Goal: Information Seeking & Learning: Learn about a topic

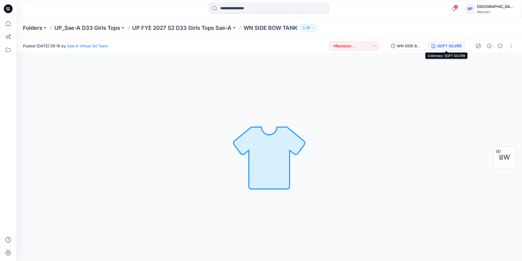
click at [453, 45] on div "SOFT SILVER" at bounding box center [450, 46] width 24 height 6
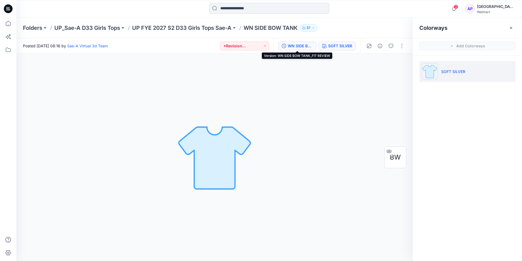
click at [294, 43] on div "WN SIDE BOW TANK_FIT REVIEW" at bounding box center [300, 46] width 25 height 6
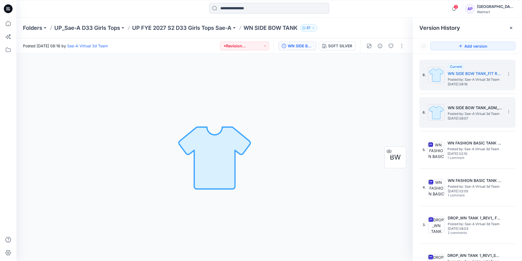
click at [477, 101] on div "6. WN SIDE BOW TANK_ADM_SOFT SILVER Posted by: Sae-A Virtual 3d Team Wednesday,…" at bounding box center [464, 112] width 82 height 26
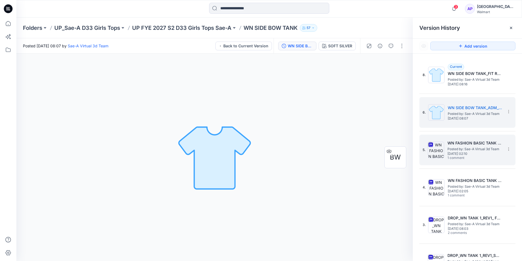
click at [483, 149] on span "Posted by: Sae-A Virtual 3d Team" at bounding box center [475, 148] width 55 height 5
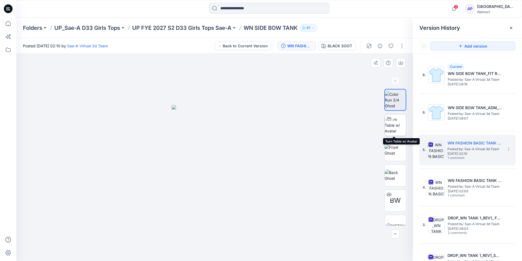
click at [398, 125] on img at bounding box center [395, 124] width 21 height 17
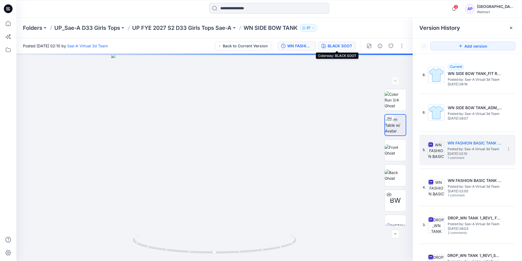
click at [336, 48] on div "BLACK SOOT" at bounding box center [340, 46] width 25 height 6
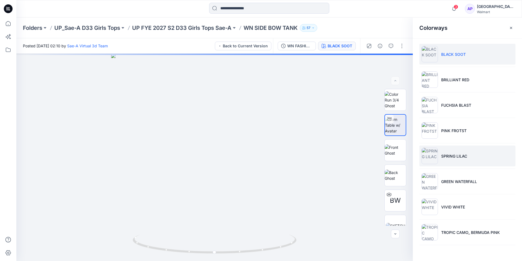
click at [432, 154] on img at bounding box center [430, 156] width 16 height 16
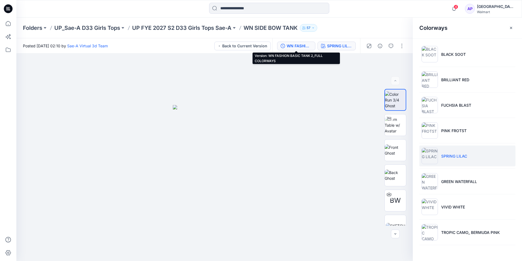
click at [302, 44] on div "WN FASHION BASIC TANK 2_FULL COLORWAYS" at bounding box center [299, 46] width 25 height 6
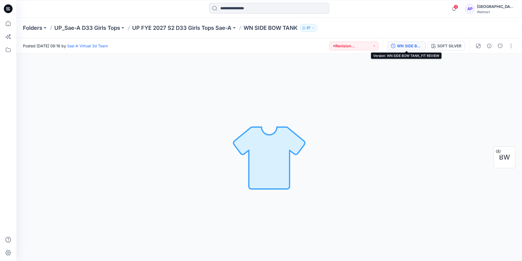
click at [416, 46] on div "WN SIDE BOW TANK_FIT REVIEW" at bounding box center [409, 46] width 25 height 6
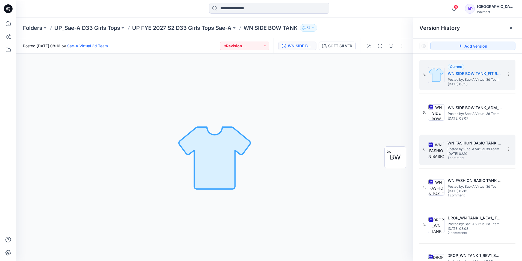
click at [485, 144] on h5 "WN FASHION BASIC TANK 2_FULL COLORWAYS" at bounding box center [475, 143] width 55 height 7
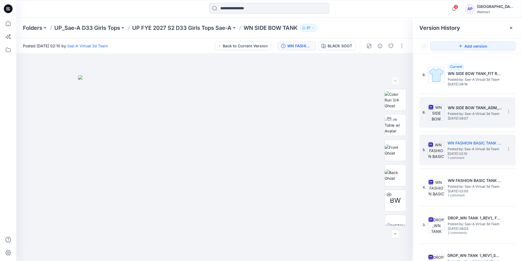
click at [465, 109] on h5 "WN SIDE BOW TANK_ADM_SOFT SILVER" at bounding box center [475, 107] width 55 height 7
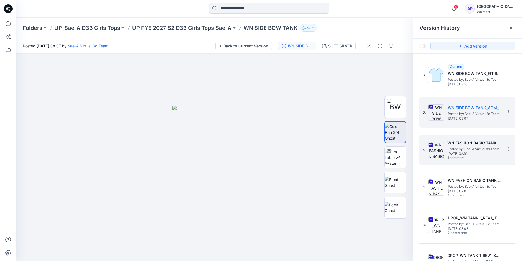
click at [459, 148] on span "Posted by: Sae-A Virtual 3d Team" at bounding box center [475, 148] width 55 height 5
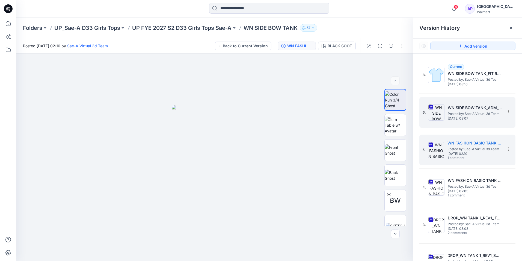
click at [468, 114] on span "Posted by: Sae-A Virtual 3d Team" at bounding box center [475, 113] width 55 height 5
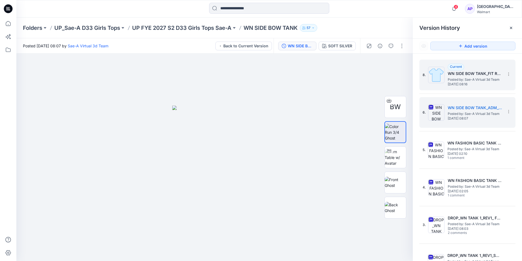
click at [475, 79] on span "Posted by: Sae-A Virtual 3d Team" at bounding box center [475, 79] width 55 height 5
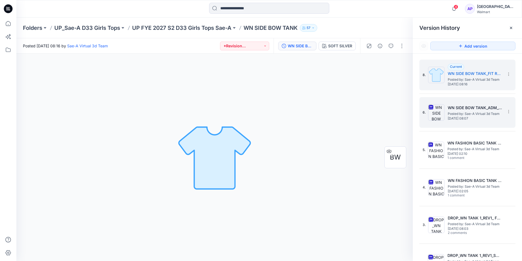
click at [479, 111] on span "Posted by: Sae-A Virtual 3d Team" at bounding box center [475, 113] width 55 height 5
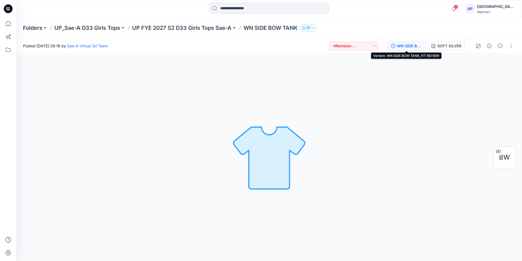
click at [397, 48] on div "WN SIDE BOW TANK_FIT REVIEW" at bounding box center [409, 46] width 25 height 6
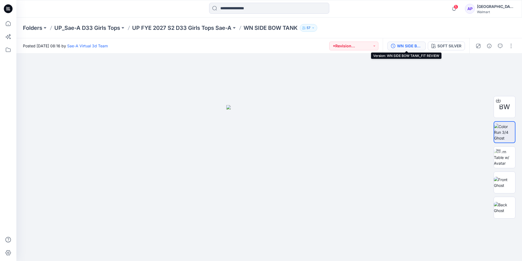
click at [407, 48] on div "WN SIDE BOW TANK_FIT REVIEW" at bounding box center [409, 46] width 25 height 6
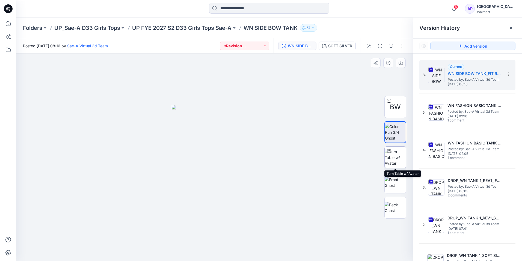
click at [386, 157] on img at bounding box center [395, 157] width 21 height 17
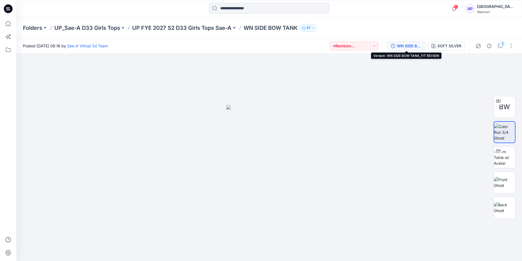
click at [395, 44] on icon "button" at bounding box center [393, 46] width 4 height 4
click at [505, 159] on img at bounding box center [504, 157] width 21 height 17
